Goal: Task Accomplishment & Management: Use online tool/utility

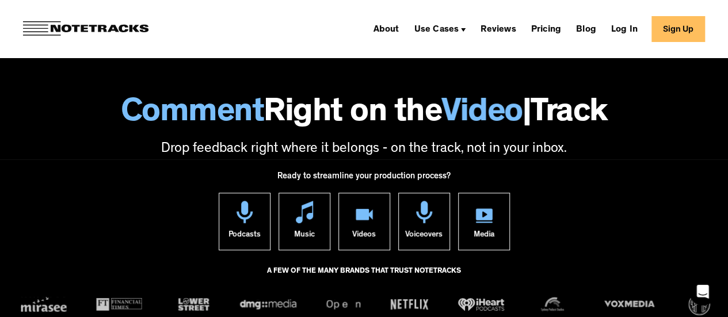
click at [685, 25] on link "Sign Up" at bounding box center [679, 29] width 54 height 26
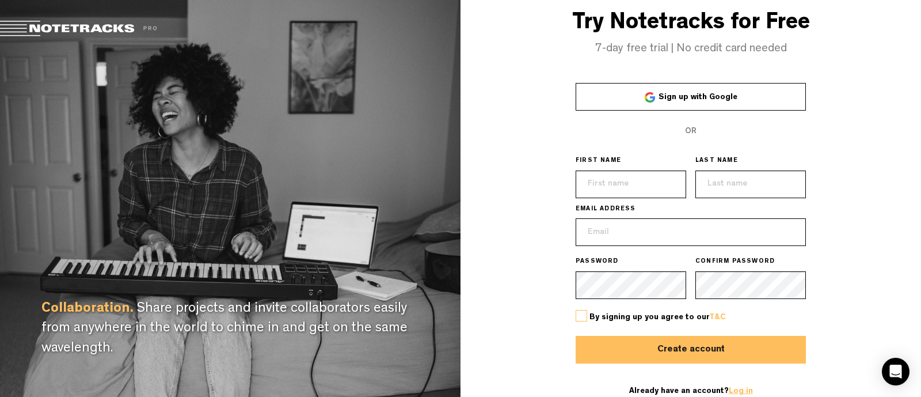
type input "[EMAIL_ADDRESS][DOMAIN_NAME]"
click at [735, 387] on link "Log in" at bounding box center [741, 391] width 24 height 8
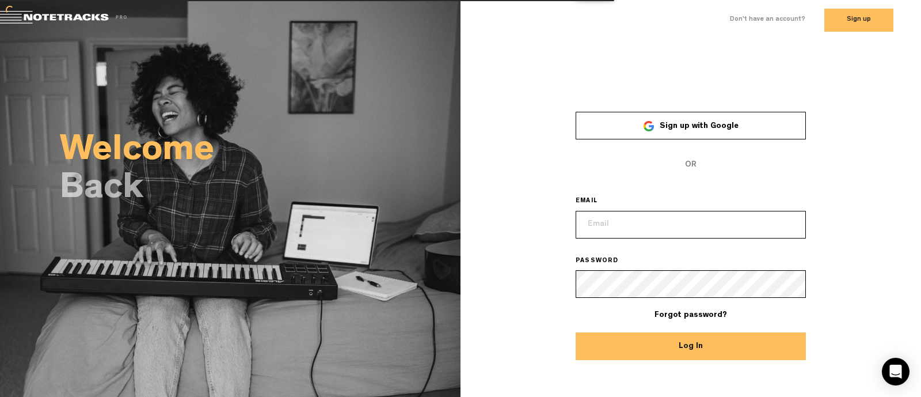
type input "[EMAIL_ADDRESS][DOMAIN_NAME]"
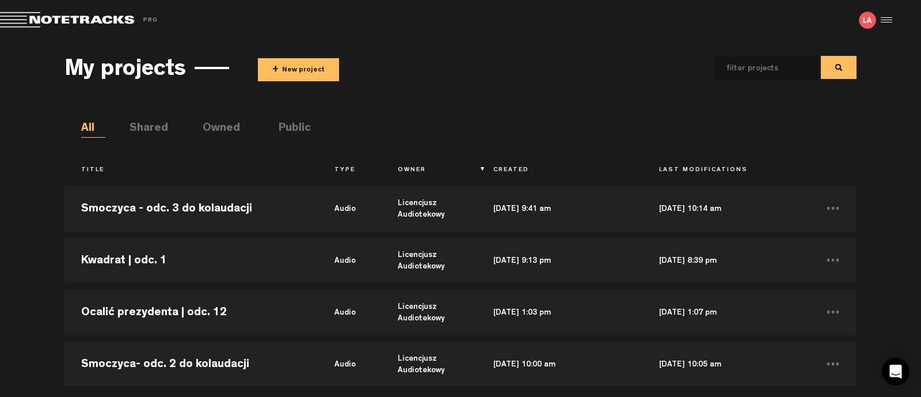
click at [290, 65] on button "+ New project" at bounding box center [298, 69] width 81 height 23
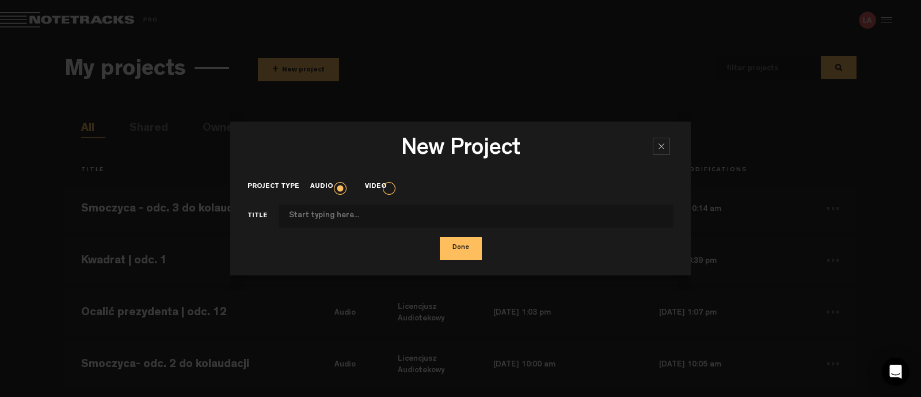
click at [321, 223] on input "Project type" at bounding box center [476, 215] width 395 height 23
click at [321, 218] on input "Project type" at bounding box center [476, 215] width 395 height 23
type input "K"
type input "Reset odc. 5 do kolaudacji"
click at [458, 249] on button "Done" at bounding box center [461, 248] width 42 height 23
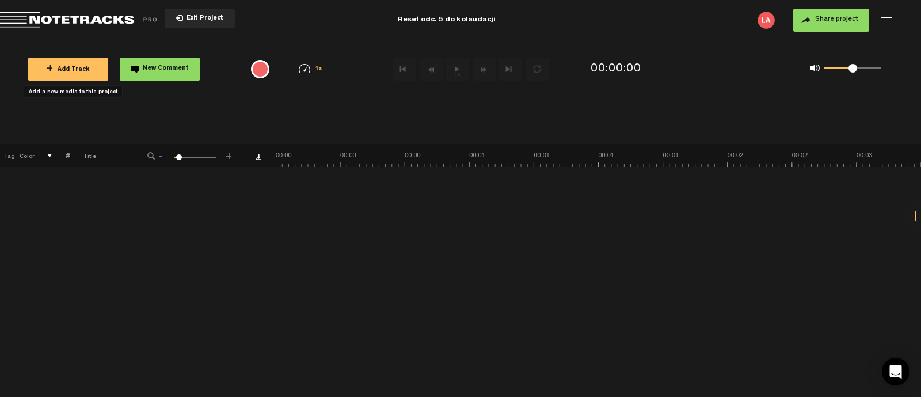
click at [79, 62] on button "+ Add Track" at bounding box center [68, 69] width 80 height 23
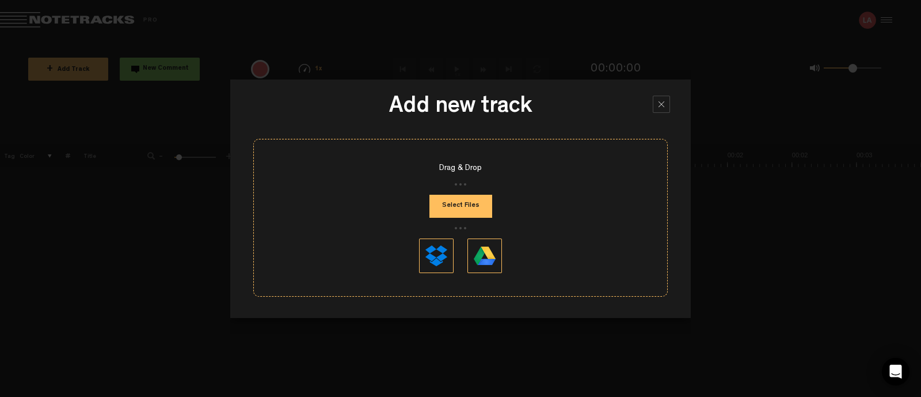
click at [470, 203] on button "Select Files" at bounding box center [460, 206] width 63 height 23
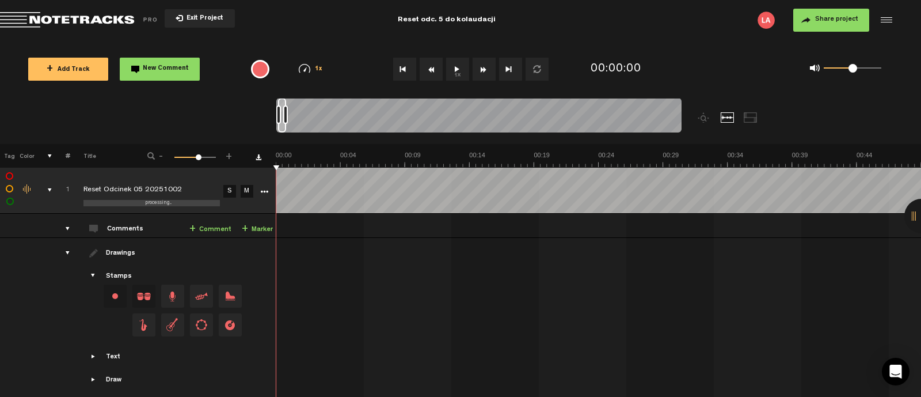
click at [452, 71] on button "1x" at bounding box center [457, 69] width 23 height 23
click at [812, 17] on button "Share project" at bounding box center [831, 20] width 76 height 23
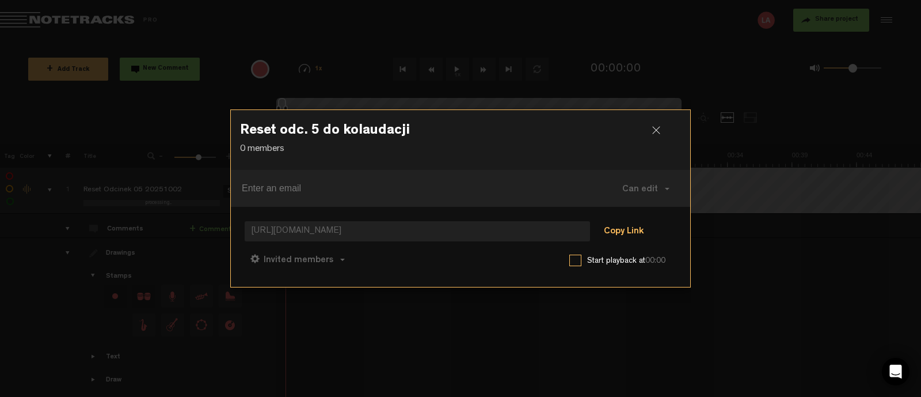
click at [633, 232] on button "Copy Link" at bounding box center [623, 231] width 63 height 23
click at [653, 128] on div at bounding box center [660, 134] width 17 height 17
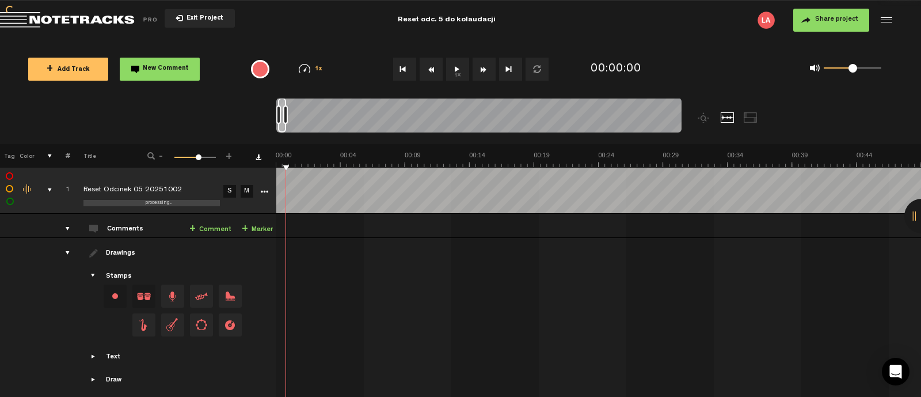
click at [461, 70] on button "1x" at bounding box center [457, 69] width 23 height 23
